Goal: Find specific page/section: Find specific page/section

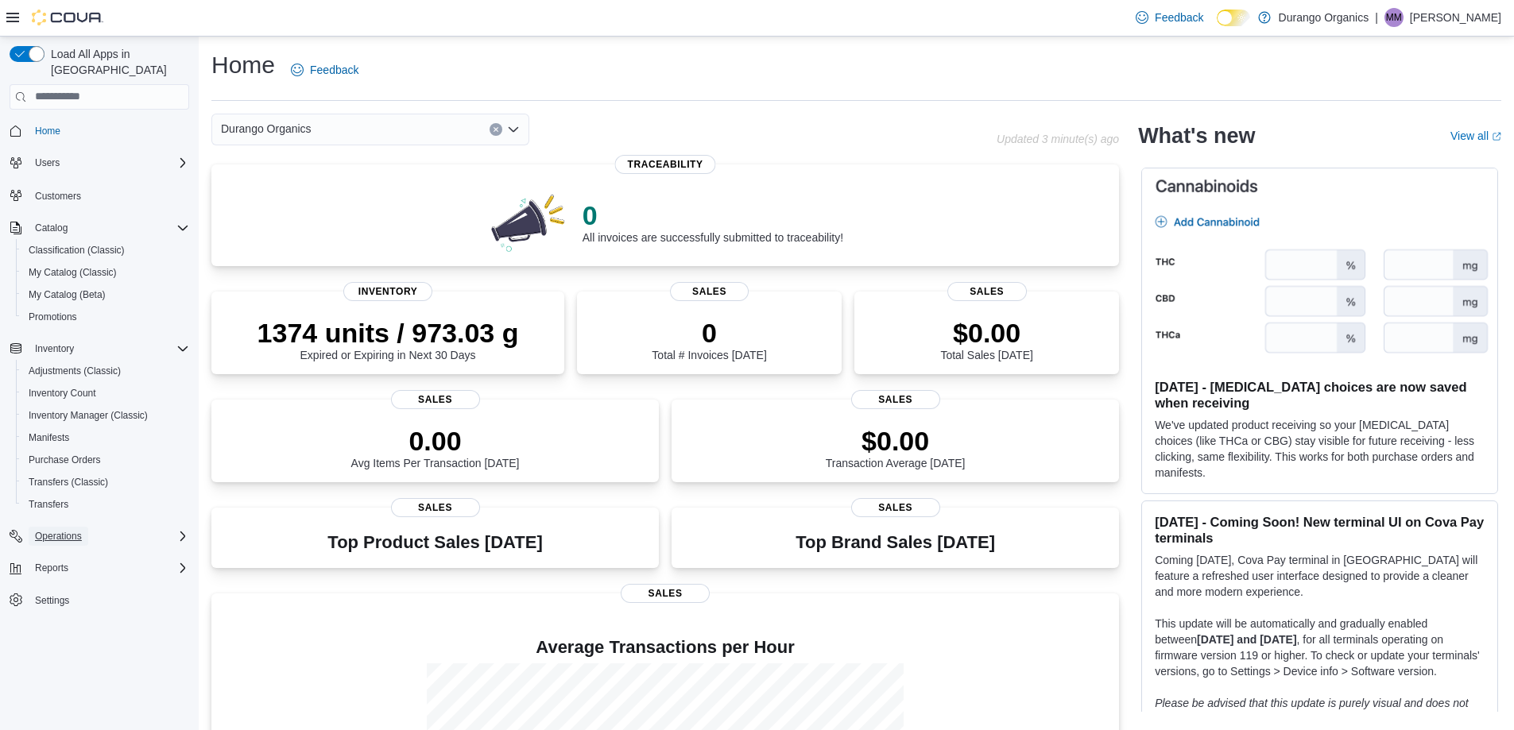
click at [81, 527] on span "Operations" at bounding box center [58, 536] width 47 height 19
click at [126, 571] on link "Traceabilty Dashboard" at bounding box center [76, 580] width 108 height 19
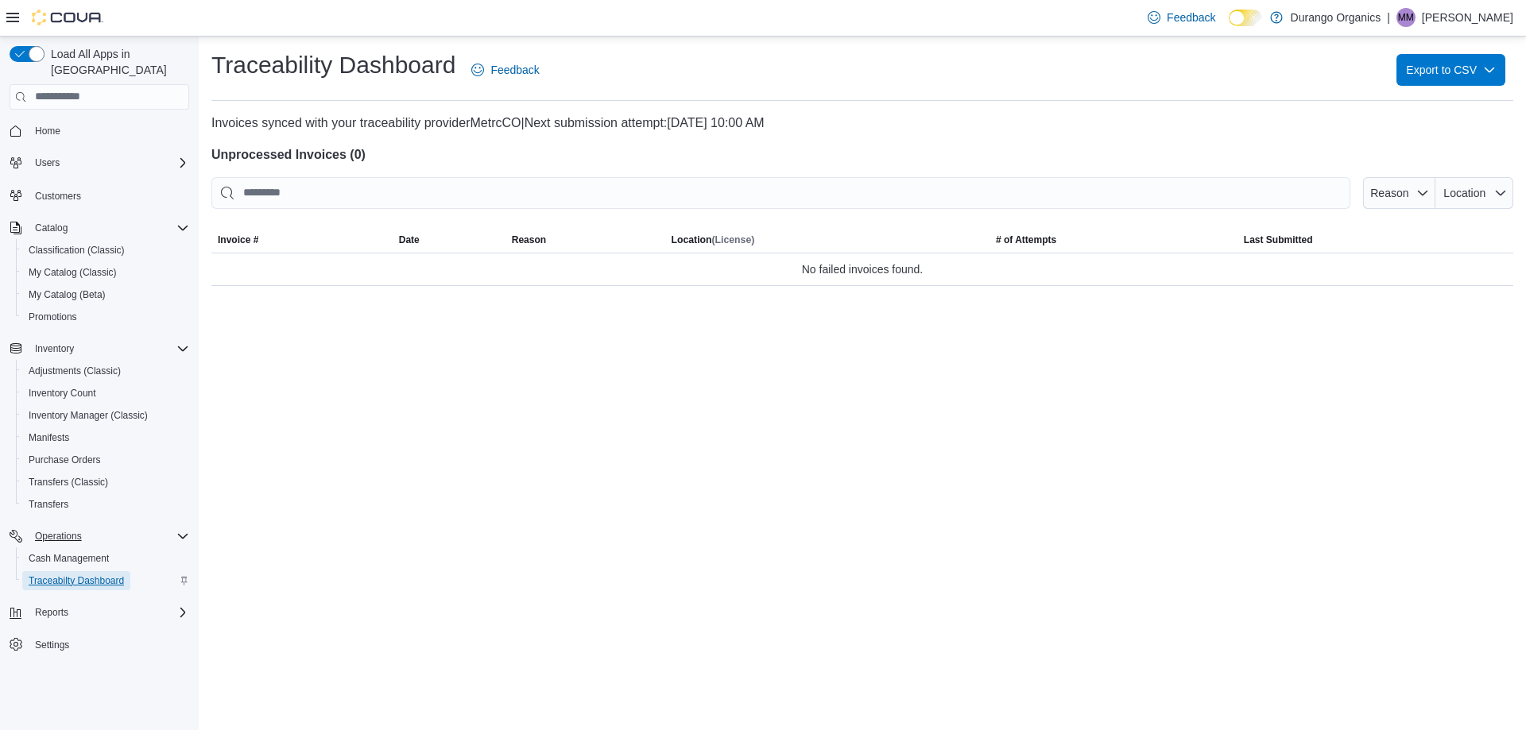
click at [86, 574] on span "Traceabilty Dashboard" at bounding box center [76, 580] width 95 height 13
